Goal: Task Accomplishment & Management: Use online tool/utility

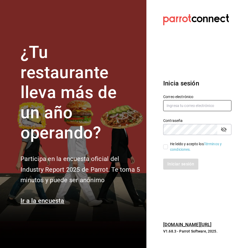
type input "[PERSON_NAME][EMAIL_ADDRESS][PERSON_NAME][DOMAIN_NAME]"
click at [164, 146] on input "He leído y acepto los Términos y condiciones." at bounding box center [165, 146] width 5 height 5
checkbox input "true"
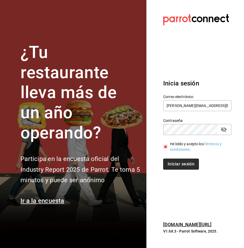
click at [174, 162] on button "Iniciar sesión" at bounding box center [181, 163] width 36 height 11
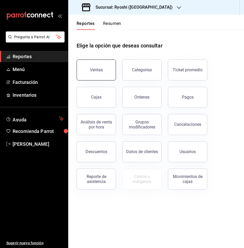
click at [84, 62] on button "Ventas" at bounding box center [95, 69] width 39 height 21
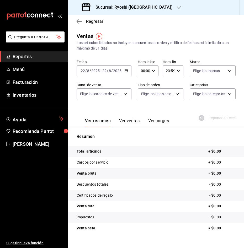
click at [125, 71] on icon "button" at bounding box center [126, 71] width 4 height 4
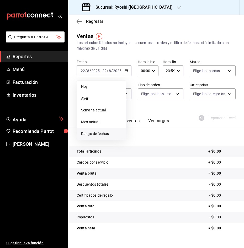
click at [112, 134] on span "Rango de fechas" at bounding box center [101, 134] width 41 height 6
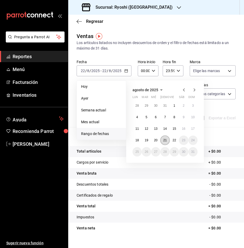
click at [163, 142] on button "21" at bounding box center [164, 139] width 9 height 9
click at [172, 141] on abbr "22" at bounding box center [173, 140] width 3 height 4
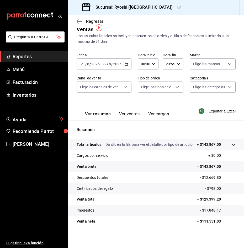
scroll to position [9, 0]
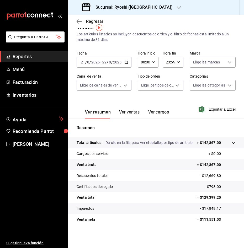
click at [177, 6] on icon "button" at bounding box center [179, 8] width 4 height 4
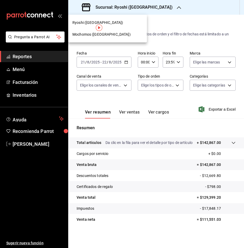
click at [116, 35] on div "Mochomos ([GEOGRAPHIC_DATA])" at bounding box center [107, 35] width 70 height 6
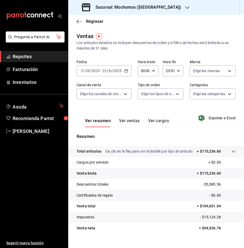
click at [126, 69] on icon "button" at bounding box center [126, 71] width 4 height 4
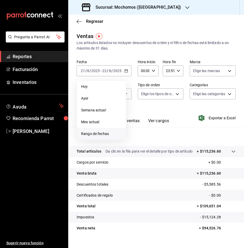
click at [109, 131] on span "Rango de fechas" at bounding box center [101, 134] width 41 height 6
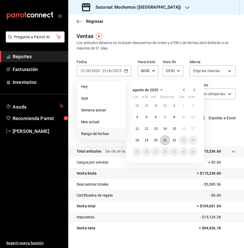
click at [166, 141] on abbr "21" at bounding box center [164, 140] width 3 height 4
click at [174, 139] on abbr "22" at bounding box center [173, 140] width 3 height 4
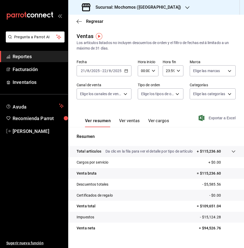
click at [221, 116] on span "Exportar a Excel" at bounding box center [217, 118] width 36 height 6
click at [221, 116] on div "Exportando a excel..." at bounding box center [214, 118] width 42 height 5
click at [77, 20] on icon "button" at bounding box center [78, 21] width 5 height 5
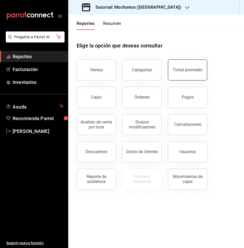
click at [190, 69] on div "Ticket promedio" at bounding box center [187, 69] width 30 height 5
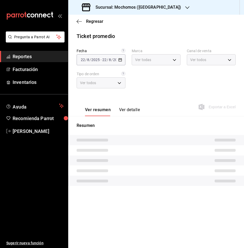
click at [190, 69] on div "Fecha [DATE] [DATE] - [DATE] [DATE] Marca Ver todas Canal de venta Ver todos Ti…" at bounding box center [155, 71] width 159 height 46
type input "81a909d9-58c5-46d1-b07d-4106a63ec642"
type input "PARROT,UBER_EATS,RAPPI,DIDI_FOOD,ONLINE"
type input "4757a820-eeb2-41c4-a2a2-ff7184acdd23,e3c18427-67e3-456a-aa48-e63191ec6ccf,aa1fd…"
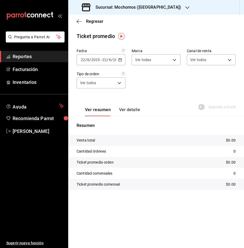
click at [122, 61] on \(Stroke\) "button" at bounding box center [119, 59] width 3 height 3
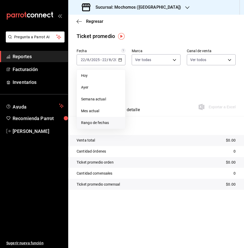
click at [105, 121] on span "Rango de fechas" at bounding box center [101, 123] width 40 height 6
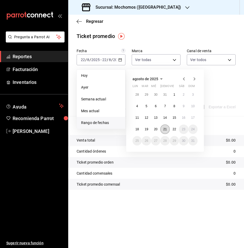
click at [165, 129] on abbr "21" at bounding box center [164, 129] width 3 height 4
click at [172, 127] on button "22" at bounding box center [173, 128] width 9 height 9
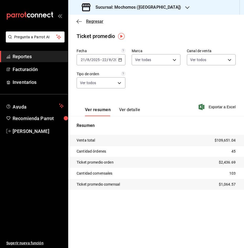
click at [80, 19] on icon "button" at bounding box center [78, 21] width 5 height 5
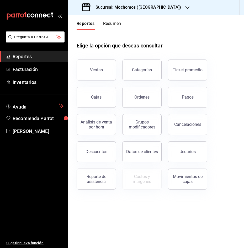
click at [103, 153] on div "Descuentos" at bounding box center [96, 151] width 22 height 5
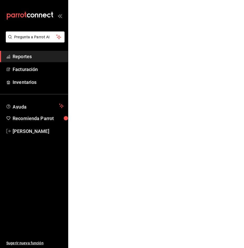
click at [103, 0] on html "Pregunta a Parrot AI Reportes Facturación Inventarios Ayuda Recomienda Parrot […" at bounding box center [122, 0] width 244 height 0
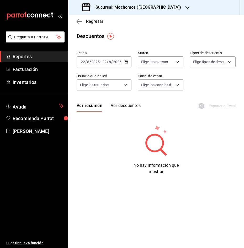
click at [127, 64] on div "[DATE] [DATE] - [DATE] [DATE]" at bounding box center [103, 61] width 55 height 11
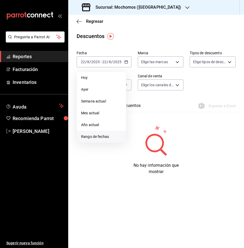
click at [109, 135] on span "Rango de fechas" at bounding box center [101, 137] width 41 height 6
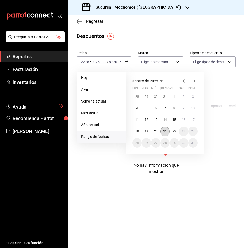
click at [166, 130] on abbr "21" at bounding box center [164, 131] width 3 height 4
click at [175, 131] on abbr "22" at bounding box center [173, 131] width 3 height 4
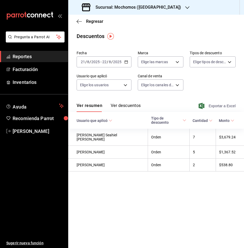
click at [216, 105] on span "Exportar a Excel" at bounding box center [217, 106] width 36 height 6
click at [216, 105] on div "Exportando a excel..." at bounding box center [214, 105] width 42 height 5
click at [163, 5] on div "Sucursal: Mochomos ([GEOGRAPHIC_DATA])" at bounding box center [131, 7] width 119 height 15
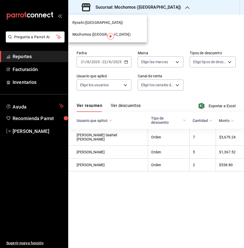
click at [91, 22] on span "Ryoshi ([GEOGRAPHIC_DATA])" at bounding box center [97, 23] width 51 height 6
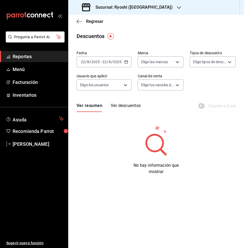
click at [127, 63] on icon "button" at bounding box center [126, 62] width 4 height 4
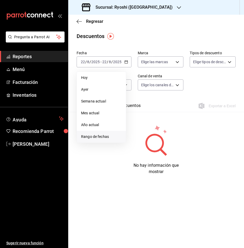
click at [118, 135] on span "Rango de fechas" at bounding box center [101, 137] width 41 height 6
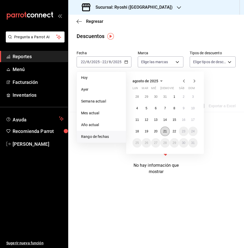
drag, startPoint x: 165, startPoint y: 133, endPoint x: 174, endPoint y: 133, distance: 9.7
click at [165, 133] on button "21" at bounding box center [164, 131] width 9 height 9
click at [177, 133] on button "22" at bounding box center [173, 131] width 9 height 9
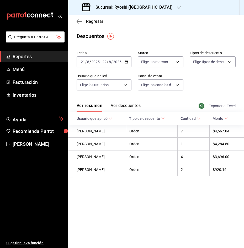
click at [223, 105] on span "Exportar a Excel" at bounding box center [217, 106] width 36 height 6
click at [82, 21] on span "Regresar" at bounding box center [89, 21] width 27 height 5
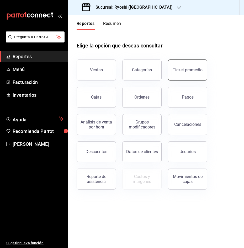
click at [192, 73] on button "Ticket promedio" at bounding box center [187, 69] width 39 height 21
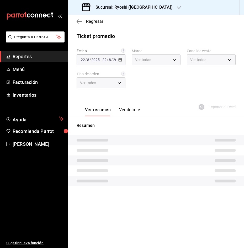
click at [192, 73] on div "Fecha [DATE] [DATE] - [DATE] [DATE] Marca Ver todas Canal de venta Ver todos Ti…" at bounding box center [155, 71] width 159 height 46
type input "26ca50e5-a845-484f-a54e-8a4432b79f59,e80bf875-3c9c-4ad9-8c6a-14c8262011fc"
type input "PARROT,UBER_EATS,RAPPI,DIDI_FOOD,ONLINE"
type input "8361b891-a2e9-4fcd-a853-f9fc8036f76a,b76ec9ad-9f52-4de9-91c0-fd75567639de,0d81c…"
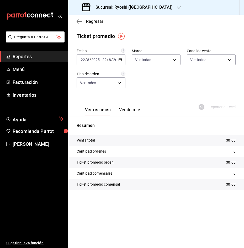
click at [122, 60] on div "[DATE] [DATE] - [DATE] [DATE]" at bounding box center [100, 59] width 49 height 11
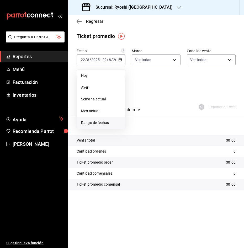
click at [105, 124] on span "Rango de fechas" at bounding box center [101, 123] width 40 height 6
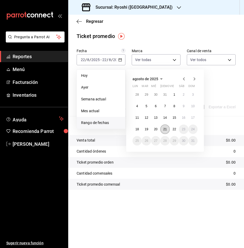
click at [163, 129] on abbr "21" at bounding box center [164, 129] width 3 height 4
click at [173, 128] on abbr "22" at bounding box center [173, 129] width 3 height 4
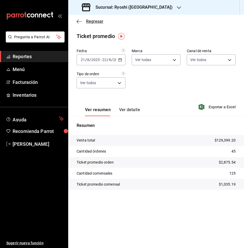
click at [77, 21] on icon "button" at bounding box center [77, 21] width 2 height 4
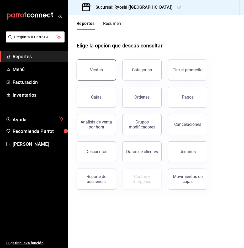
click at [98, 70] on div "Ventas" at bounding box center [96, 69] width 13 height 5
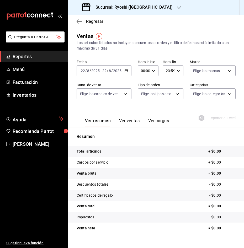
drag, startPoint x: 98, startPoint y: 70, endPoint x: 127, endPoint y: 71, distance: 28.8
click at [127, 71] on \(Stroke\) "button" at bounding box center [125, 70] width 3 height 3
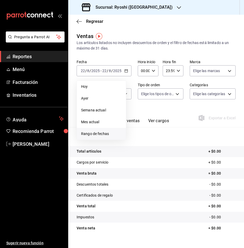
click at [107, 130] on li "Rango de fechas" at bounding box center [101, 134] width 49 height 12
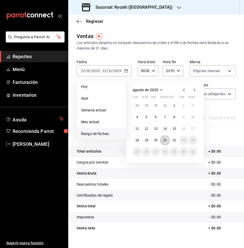
click at [165, 139] on abbr "21" at bounding box center [164, 140] width 3 height 4
click at [176, 138] on abbr "22" at bounding box center [173, 140] width 3 height 4
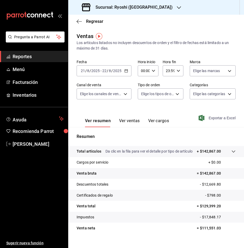
click at [217, 116] on span "Exportar a Excel" at bounding box center [217, 118] width 36 height 6
